Goal: Task Accomplishment & Management: Complete application form

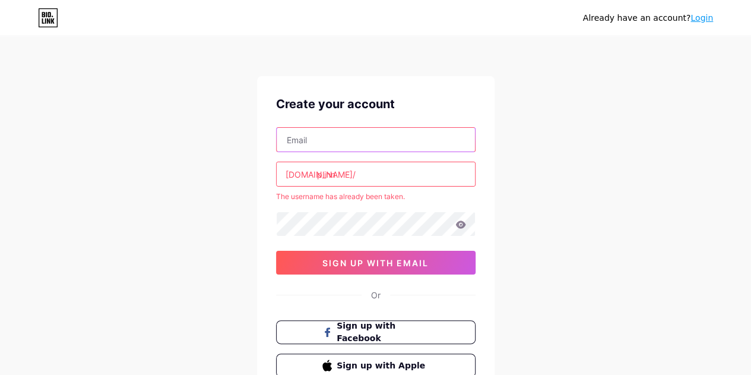
click at [372, 139] on input "text" at bounding box center [376, 140] width 198 height 24
type input "[EMAIL_ADDRESS][DOMAIN_NAME]"
drag, startPoint x: 348, startPoint y: 168, endPoint x: 229, endPoint y: 175, distance: 118.4
click at [229, 175] on div "Already have an account? Login Create your account [EMAIL_ADDRESS][DOMAIN_NAME]…" at bounding box center [375, 235] width 751 height 470
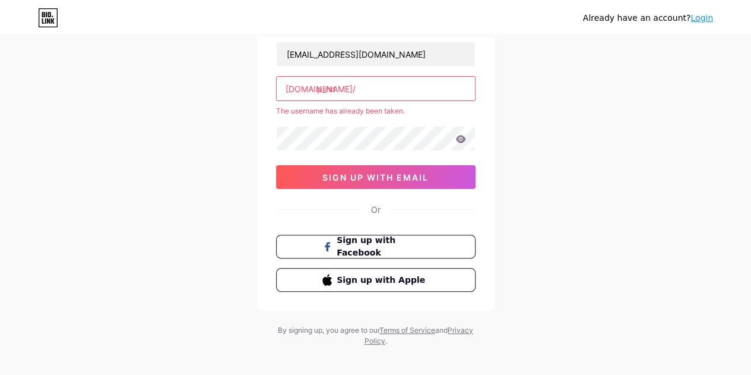
scroll to position [87, 0]
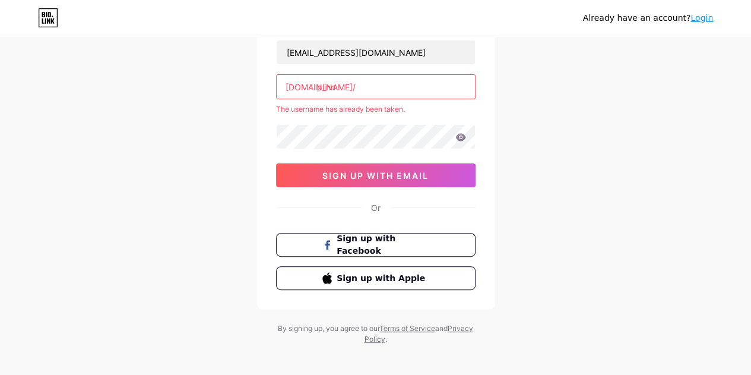
click at [396, 88] on input "plinn" at bounding box center [376, 87] width 198 height 24
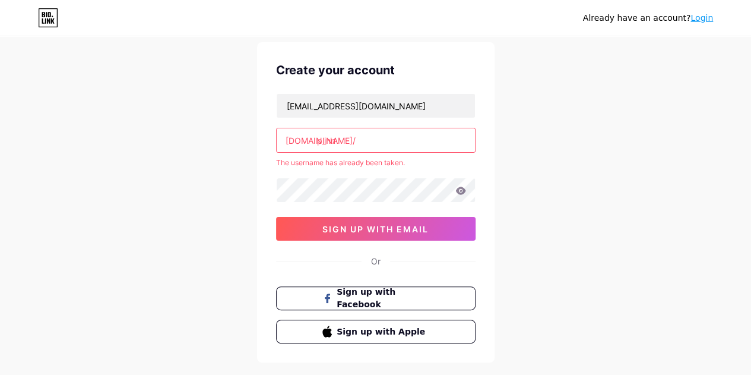
scroll to position [31, 0]
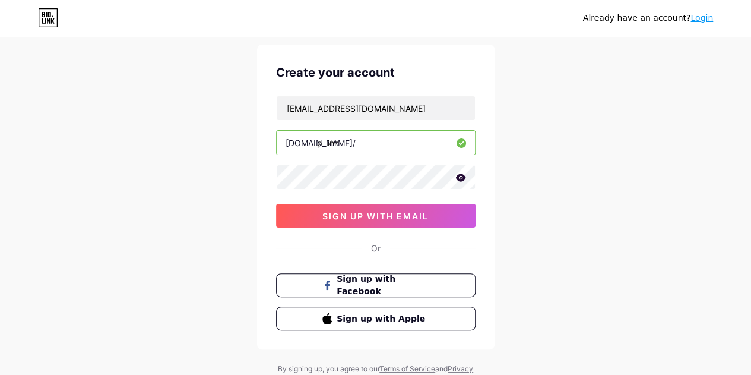
click at [343, 143] on input "p_linn" at bounding box center [376, 143] width 198 height 24
type input "p_lizzle"
click at [511, 188] on div "Already have an account? Login Create your account [EMAIL_ADDRESS][DOMAIN_NAME]…" at bounding box center [375, 196] width 751 height 454
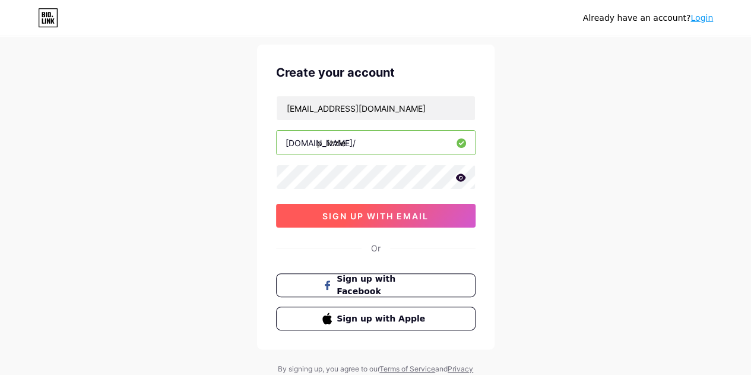
click at [426, 211] on span "sign up with email" at bounding box center [376, 216] width 106 height 10
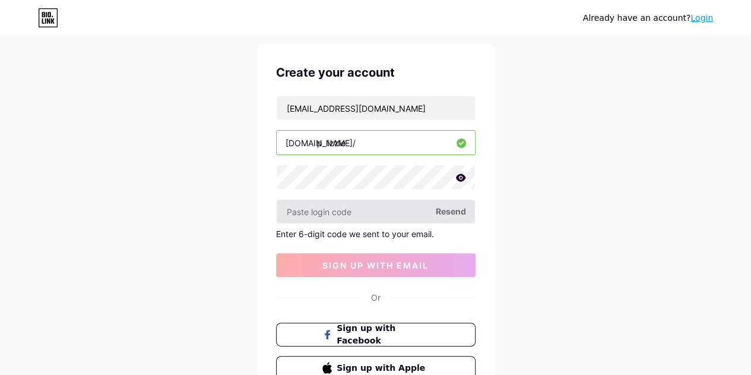
click at [378, 205] on input "text" at bounding box center [376, 212] width 198 height 24
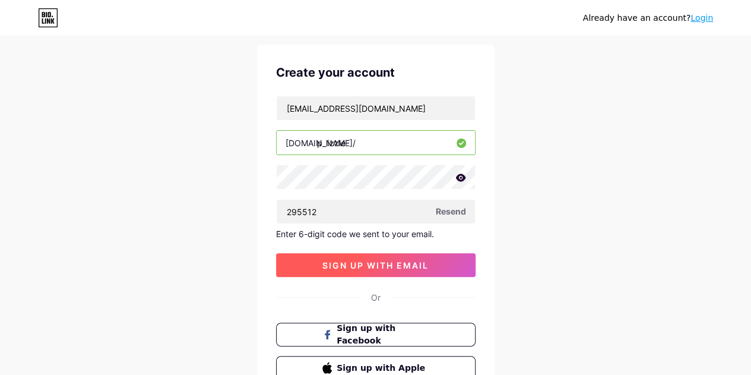
type input "295512"
click at [384, 264] on span "sign up with email" at bounding box center [376, 265] width 106 height 10
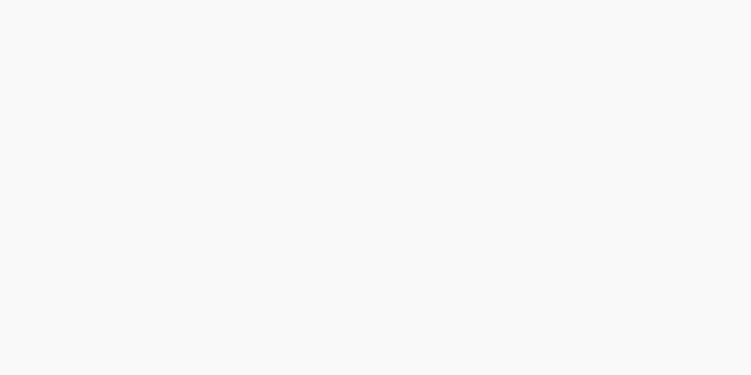
scroll to position [0, 0]
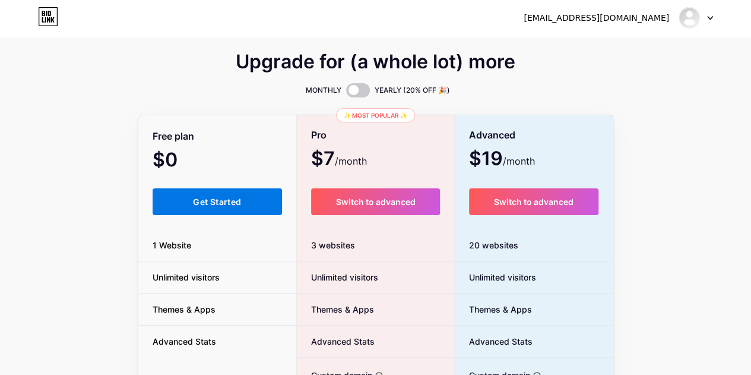
click at [201, 199] on span "Get Started" at bounding box center [217, 202] width 48 height 10
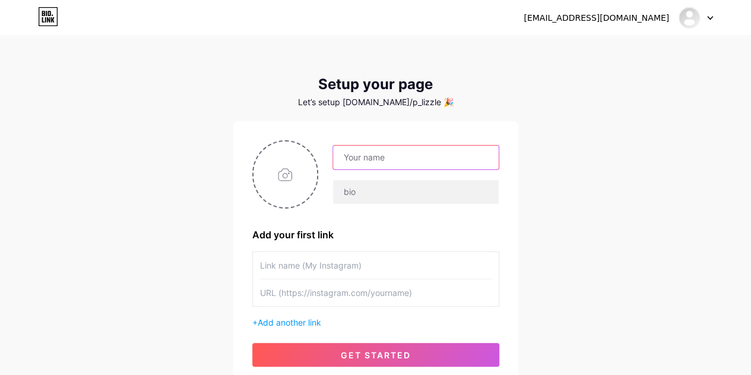
click at [368, 155] on input "text" at bounding box center [415, 158] width 165 height 24
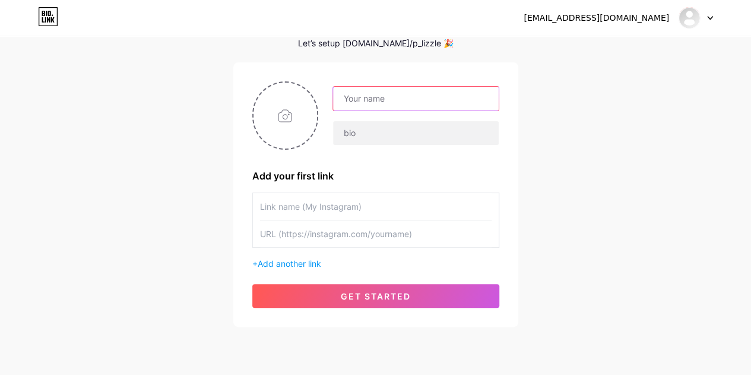
scroll to position [59, 0]
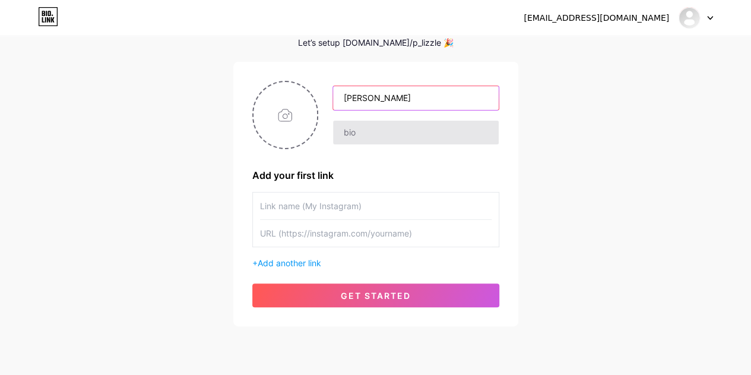
type input "[PERSON_NAME]"
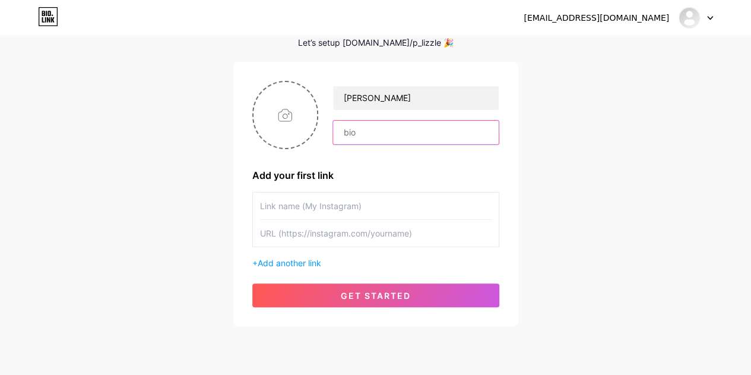
click at [393, 132] on input "text" at bounding box center [415, 133] width 165 height 24
click at [711, 14] on div at bounding box center [696, 17] width 34 height 21
click at [506, 24] on div "[EMAIL_ADDRESS][DOMAIN_NAME] Dashboard Logout" at bounding box center [375, 17] width 751 height 21
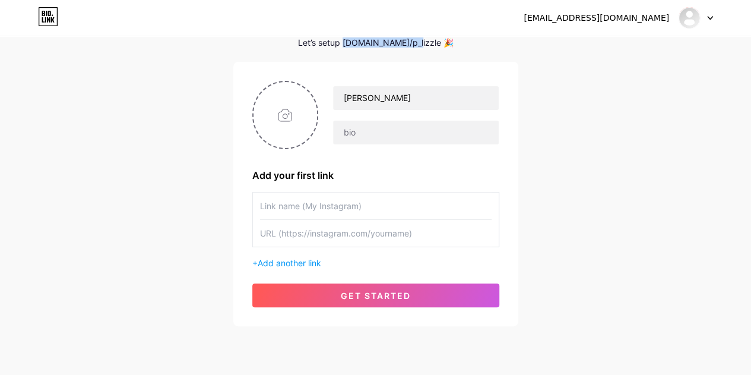
drag, startPoint x: 361, startPoint y: 42, endPoint x: 419, endPoint y: 45, distance: 57.7
click at [419, 45] on div "Let’s setup [DOMAIN_NAME]/p_lizzle 🎉" at bounding box center [375, 43] width 285 height 10
copy div "[DOMAIN_NAME]/p_lizzle"
